Goal: Browse casually: Explore the website without a specific task or goal

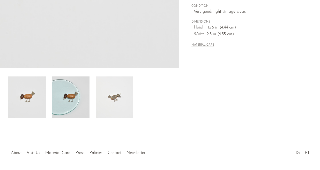
scroll to position [150, 0]
click at [119, 102] on img at bounding box center [115, 96] width 38 height 41
click at [117, 95] on img at bounding box center [115, 96] width 38 height 41
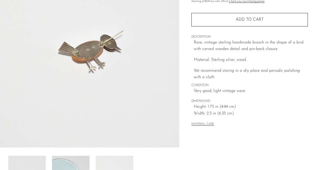
scroll to position [52, 0]
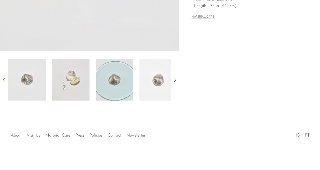
scroll to position [167, 0]
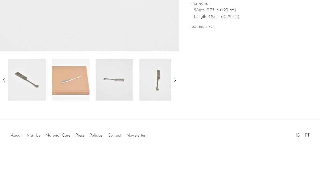
scroll to position [167, 0]
click at [109, 84] on img at bounding box center [115, 79] width 38 height 41
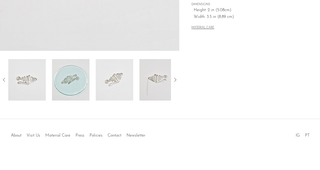
scroll to position [167, 0]
click at [116, 84] on img at bounding box center [115, 79] width 38 height 41
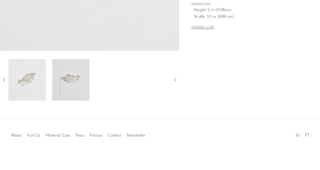
click at [80, 85] on img at bounding box center [71, 79] width 38 height 41
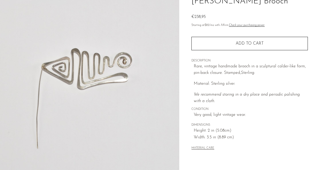
scroll to position [30, 0]
